Goal: Transaction & Acquisition: Subscribe to service/newsletter

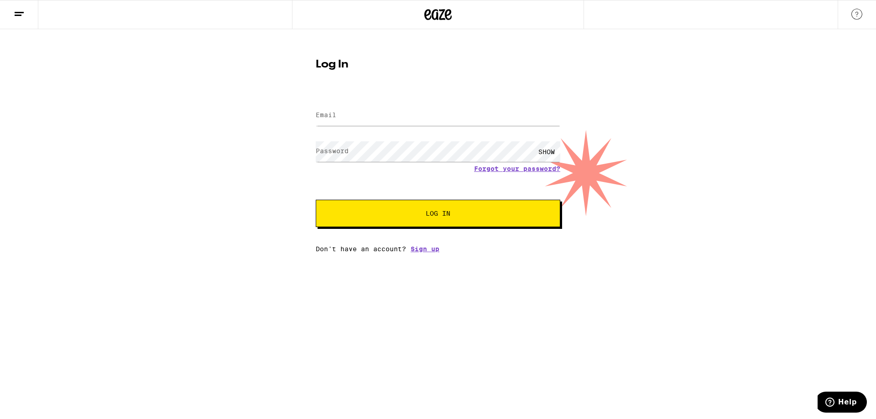
click at [429, 252] on link "Sign up" at bounding box center [425, 248] width 29 height 7
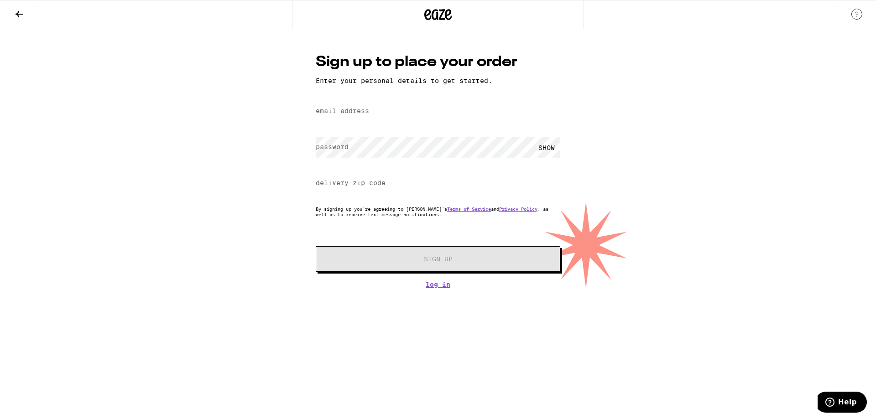
click at [339, 125] on div at bounding box center [438, 111] width 245 height 27
click at [340, 120] on input "email address" at bounding box center [438, 111] width 245 height 21
type input "[EMAIL_ADDRESS][DOMAIN_NAME]"
click at [330, 148] on label "password" at bounding box center [332, 146] width 33 height 7
click at [335, 188] on input "delivery zip code" at bounding box center [438, 183] width 245 height 21
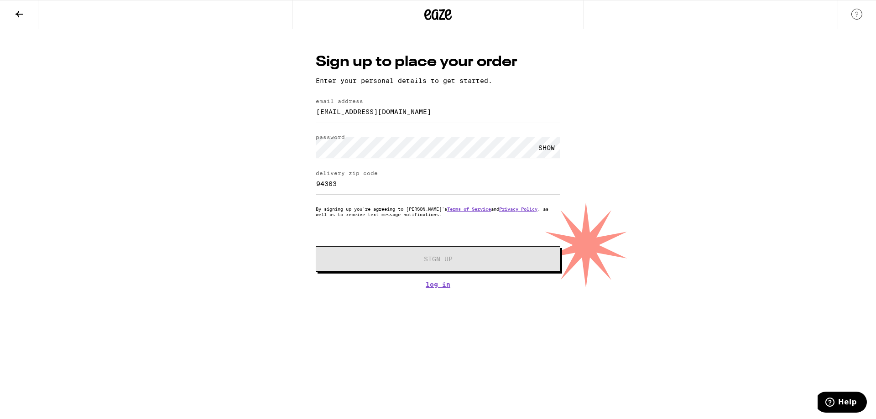
type input "94303"
click at [316, 246] on button "Sign Up" at bounding box center [438, 259] width 245 height 26
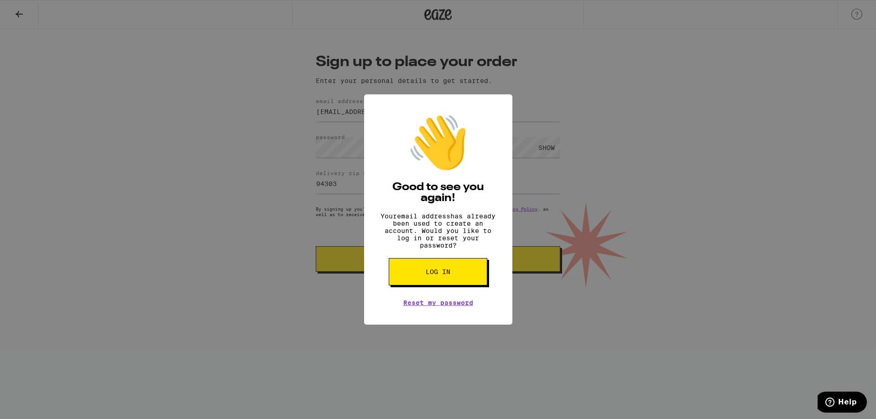
click at [321, 235] on div "👋 Good to see you again! Your email address has already been used to create an …" at bounding box center [438, 209] width 876 height 419
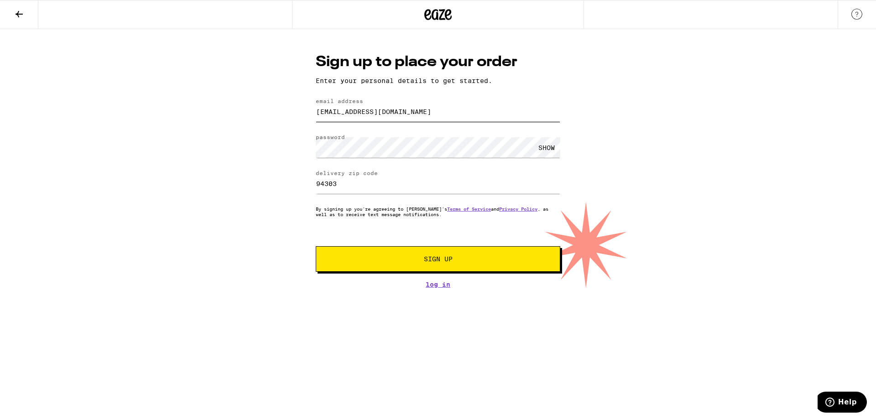
click at [355, 109] on input "[EMAIL_ADDRESS][DOMAIN_NAME]" at bounding box center [438, 111] width 245 height 21
drag, startPoint x: 357, startPoint y: 111, endPoint x: 312, endPoint y: 112, distance: 45.6
click at [312, 112] on div "Sign up to place your order Enter your personal details to get started. email a…" at bounding box center [438, 170] width 263 height 236
type input "[EMAIL_ADDRESS][DOMAIN_NAME]"
click at [316, 246] on button "Sign Up" at bounding box center [438, 259] width 245 height 26
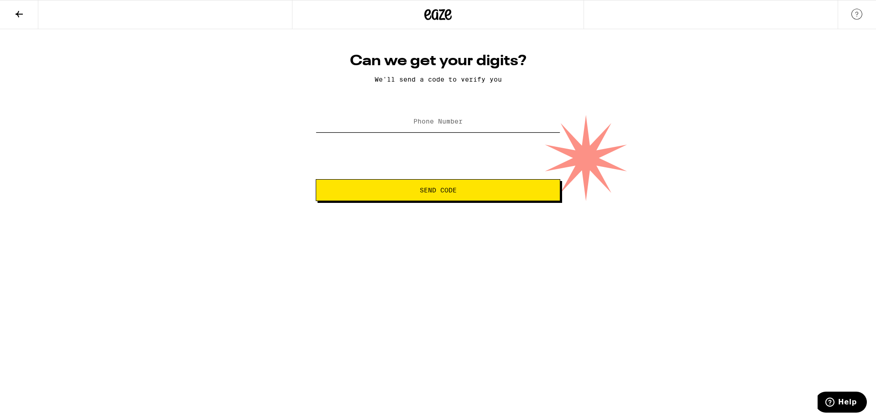
click at [408, 117] on input "Phone Number" at bounding box center [438, 122] width 245 height 21
click at [316, 179] on button "Send Code" at bounding box center [438, 190] width 245 height 22
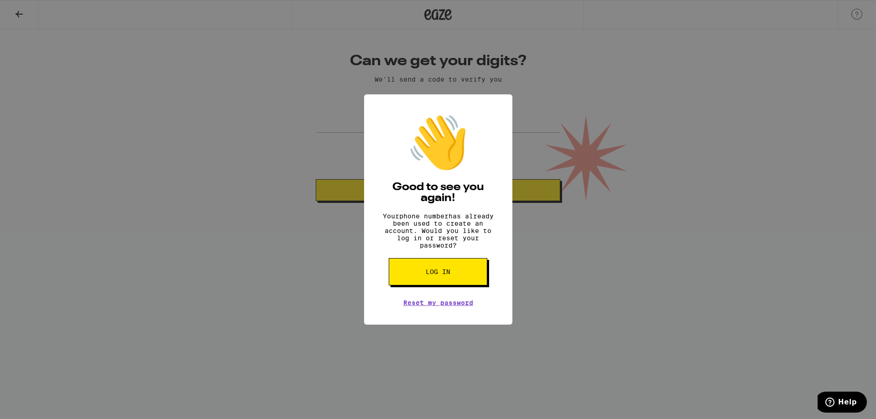
click at [536, 319] on div "👋 Good to see you again! Your phone number has already been used to create an a…" at bounding box center [438, 209] width 876 height 419
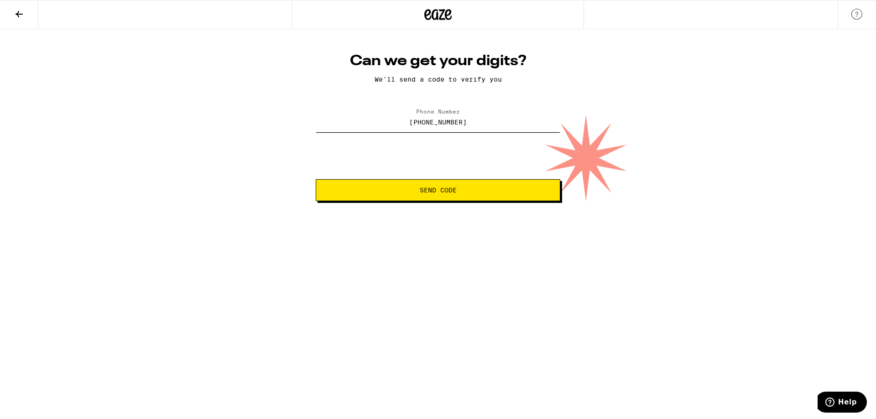
drag, startPoint x: 464, startPoint y: 119, endPoint x: 406, endPoint y: 119, distance: 58.8
click at [406, 119] on input "[PHONE_NUMBER]" at bounding box center [438, 122] width 245 height 21
click at [462, 120] on input "[PHONE_NUMBER]" at bounding box center [438, 122] width 245 height 21
drag, startPoint x: 472, startPoint y: 120, endPoint x: 353, endPoint y: 115, distance: 118.8
click at [353, 115] on input "[PHONE_NUMBER]" at bounding box center [438, 122] width 245 height 21
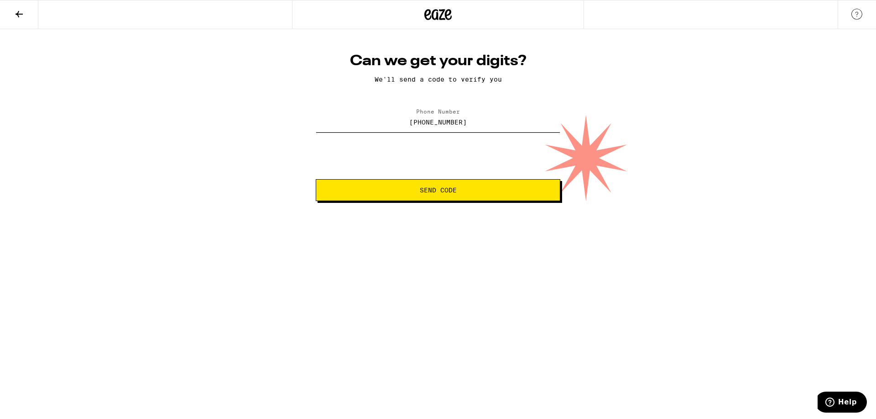
type input "[PHONE_NUMBER]"
click at [316, 179] on button "Send Code" at bounding box center [438, 190] width 245 height 22
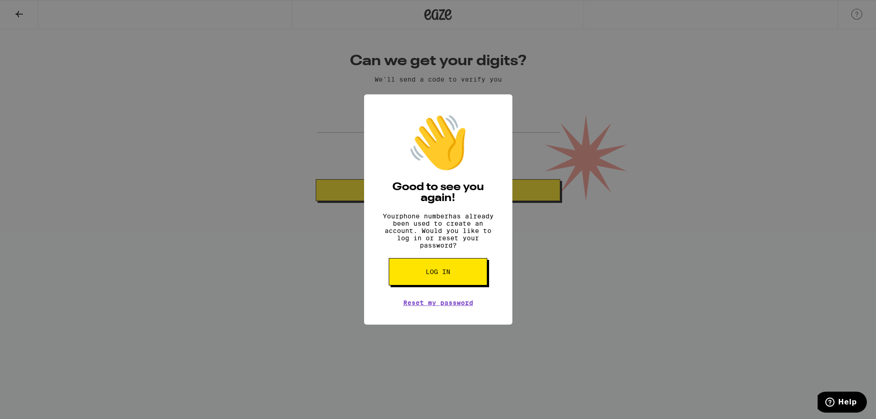
drag, startPoint x: 501, startPoint y: 274, endPoint x: 467, endPoint y: 276, distance: 34.2
click at [500, 274] on div "👋 Good to see you again! Your phone number has already been used to create an a…" at bounding box center [438, 209] width 148 height 231
click at [446, 275] on span "Log in" at bounding box center [438, 272] width 25 height 6
